Goal: Transaction & Acquisition: Purchase product/service

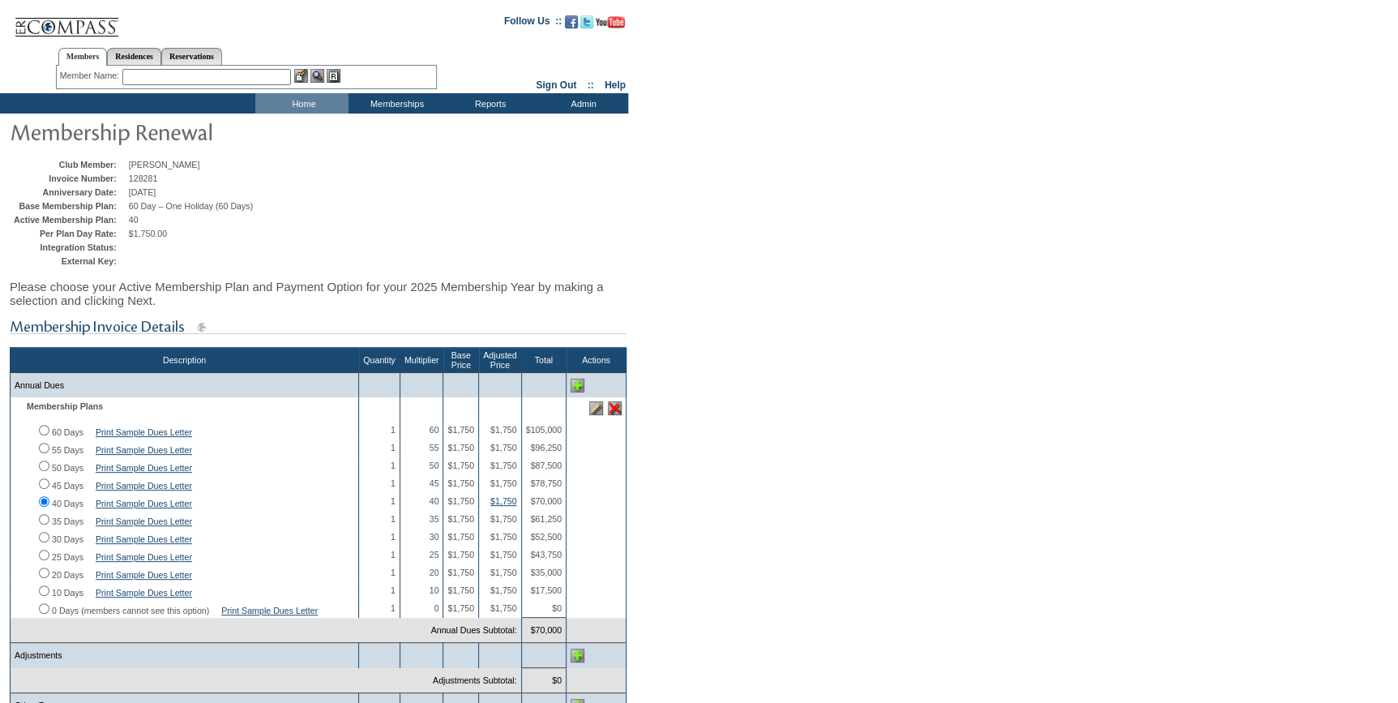
scroll to position [294, 0]
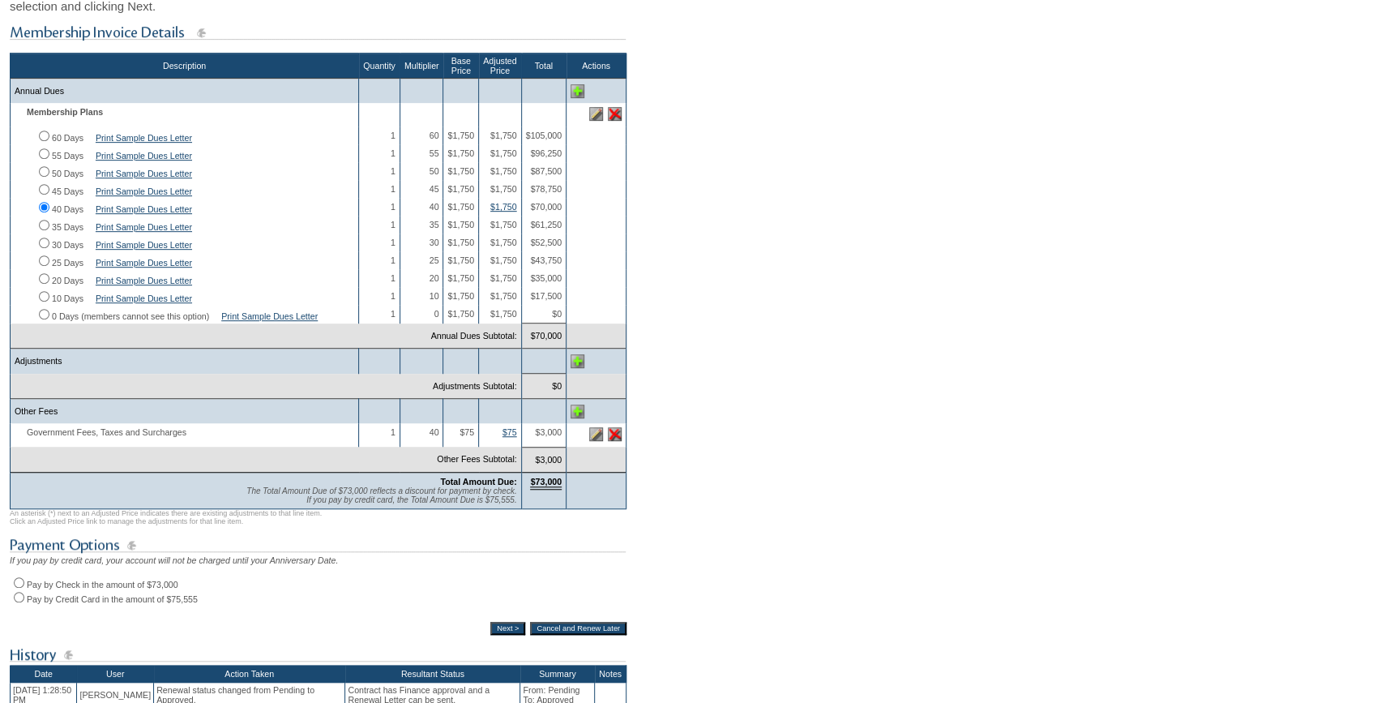
click at [22, 588] on input "Pay by Check in the amount of $73,000" at bounding box center [19, 582] width 11 height 11
radio input "true"
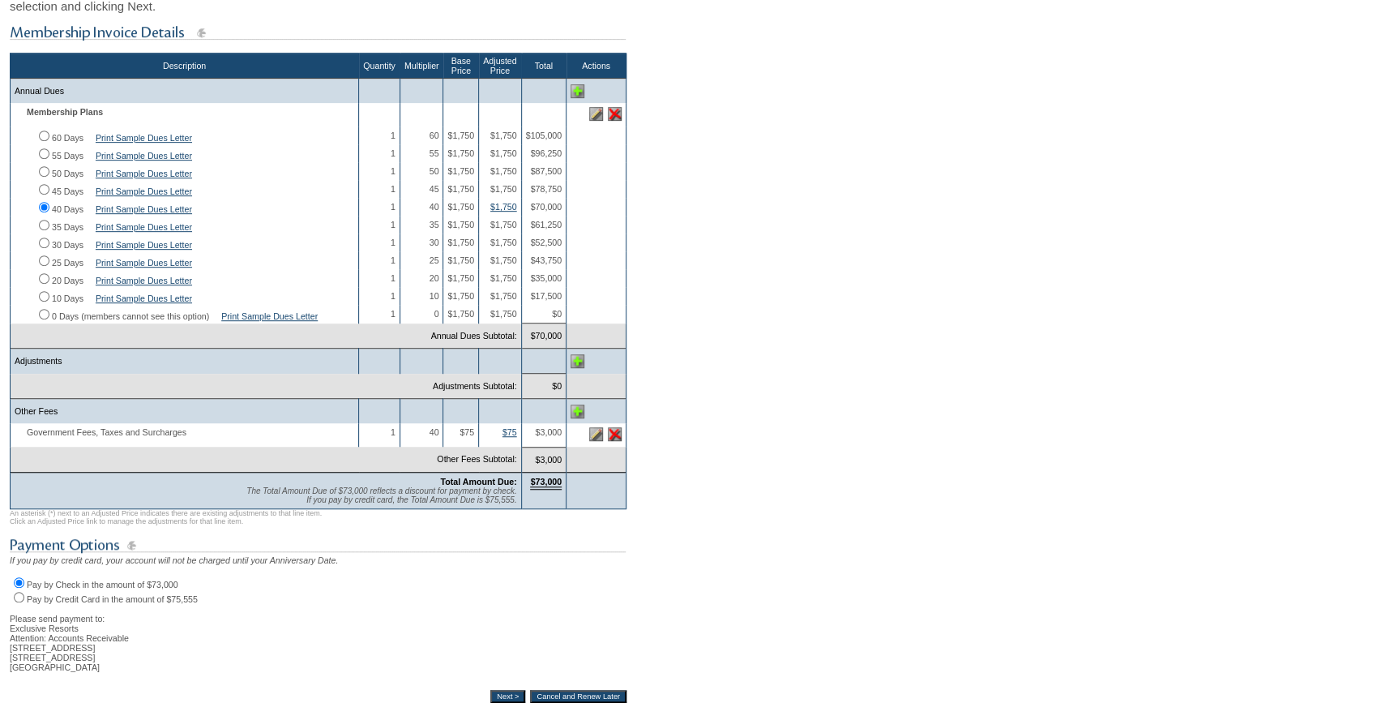
scroll to position [515, 0]
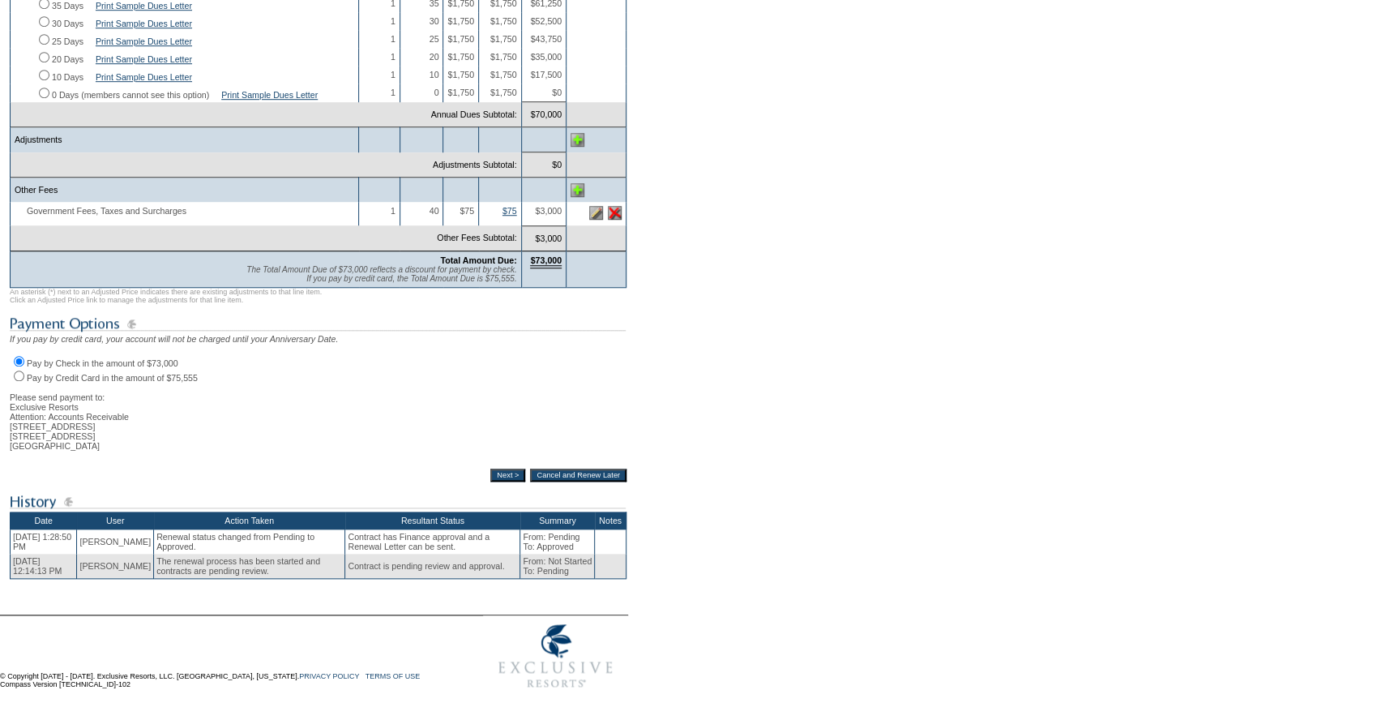
click at [501, 481] on input "Next >" at bounding box center [507, 474] width 35 height 13
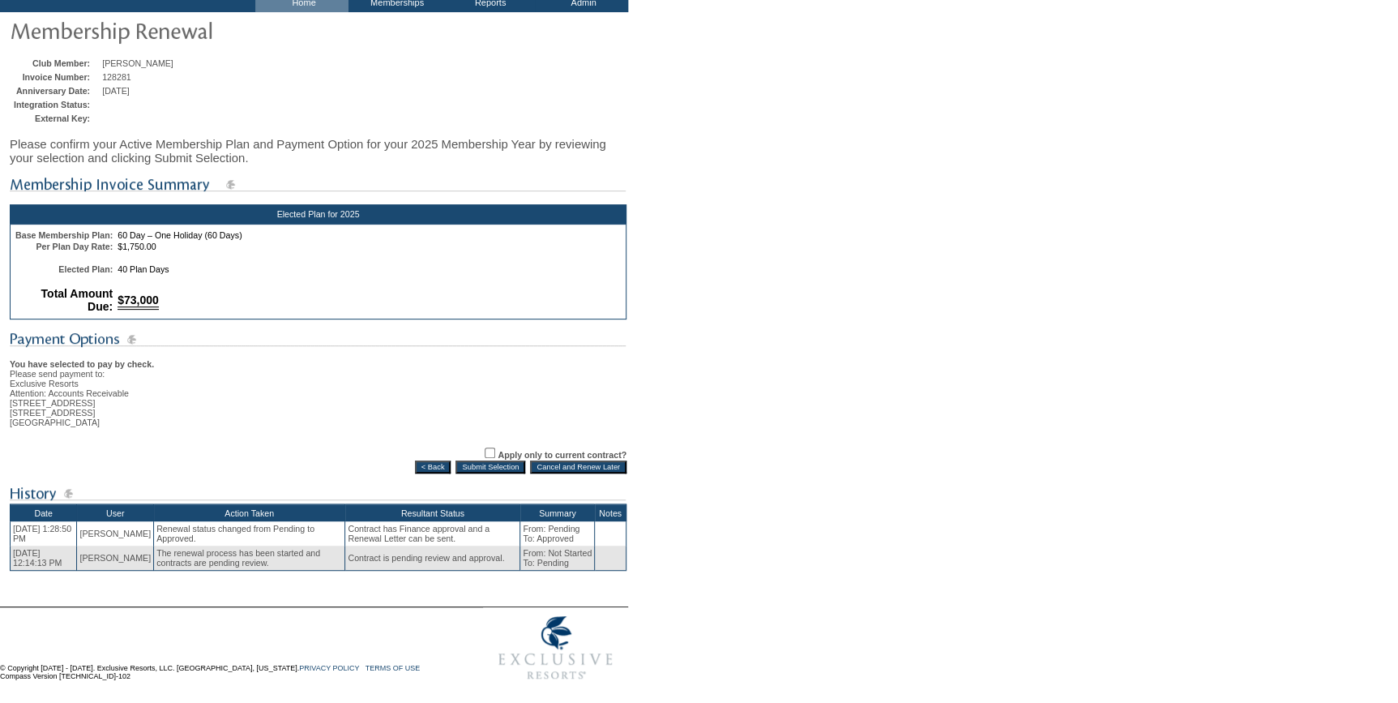
scroll to position [116, 0]
click at [484, 460] on input "Submit Selection" at bounding box center [491, 466] width 70 height 13
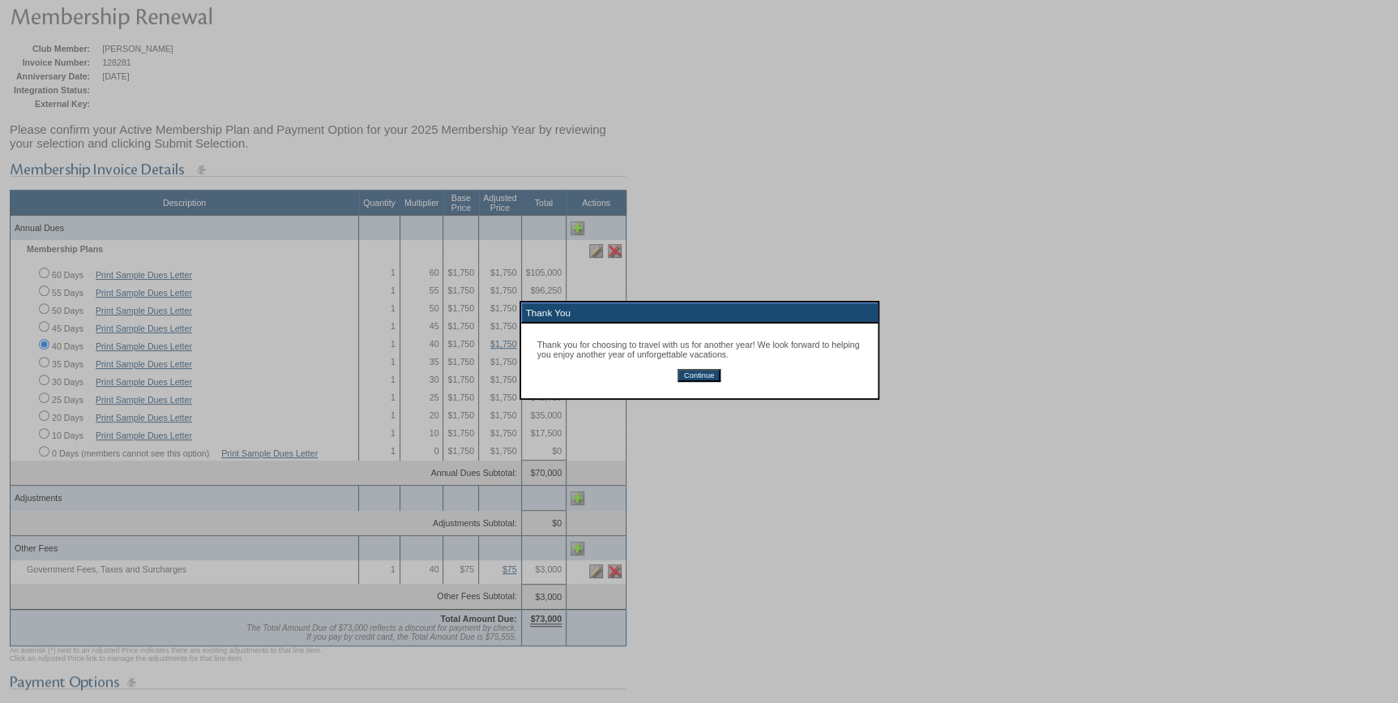
click at [693, 377] on input "Continue" at bounding box center [699, 375] width 43 height 13
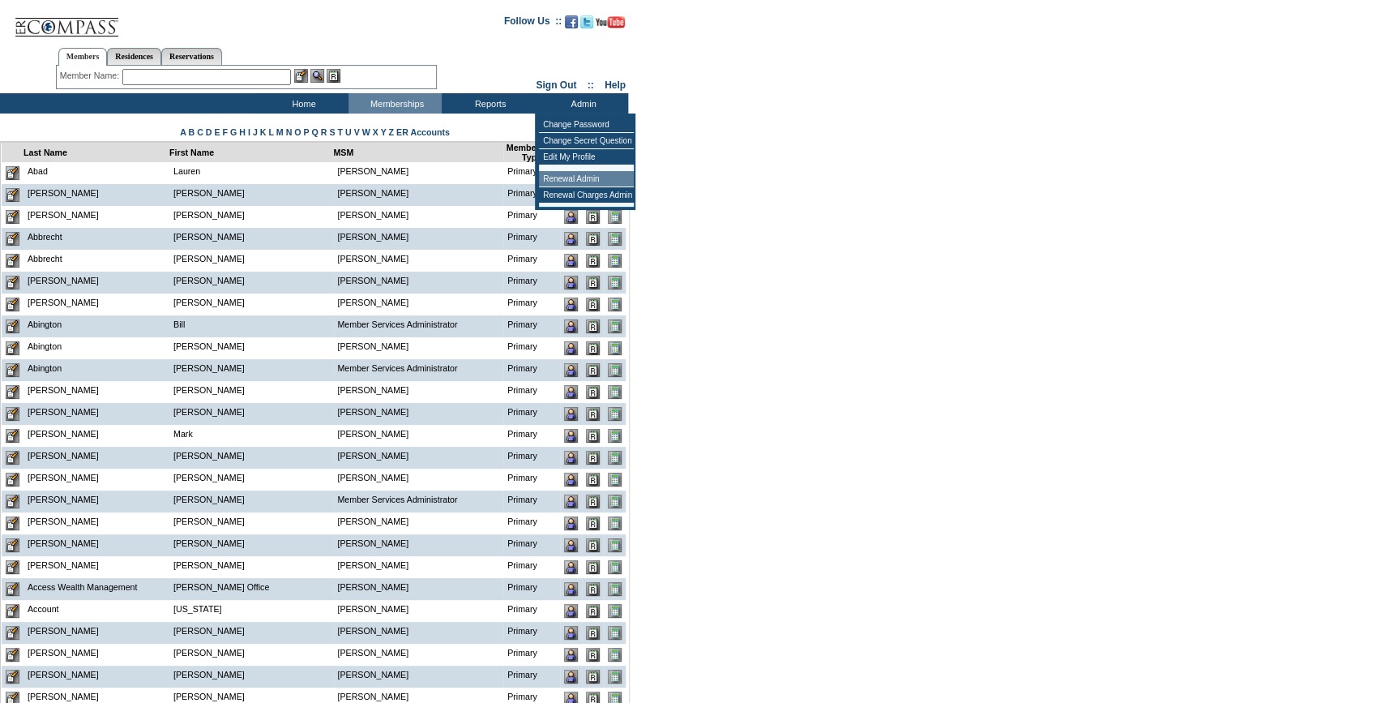
click at [575, 178] on td "Renewal Admin" at bounding box center [586, 179] width 95 height 16
